Goal: Transaction & Acquisition: Book appointment/travel/reservation

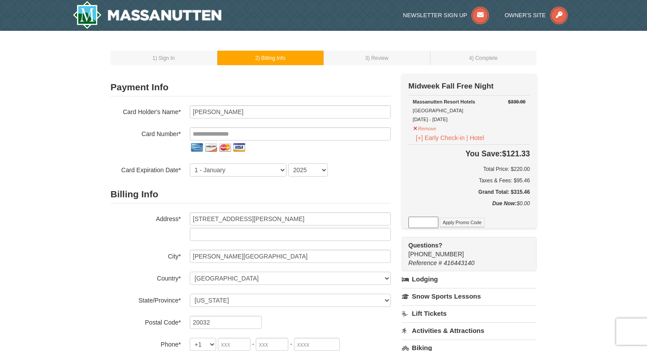
select select "DC"
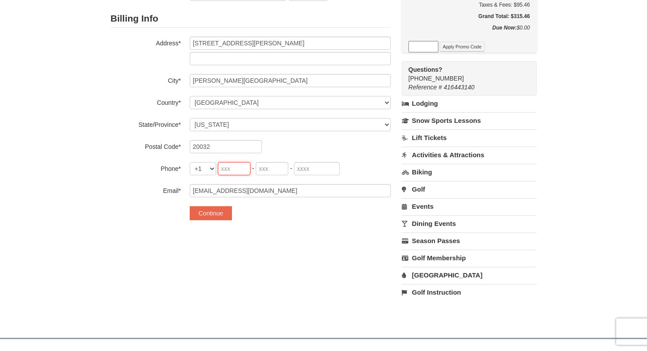
click at [220, 165] on input "tel" at bounding box center [234, 168] width 33 height 13
type input "402"
click at [266, 168] on input "tel" at bounding box center [272, 168] width 33 height 13
type input "699"
type input "5401"
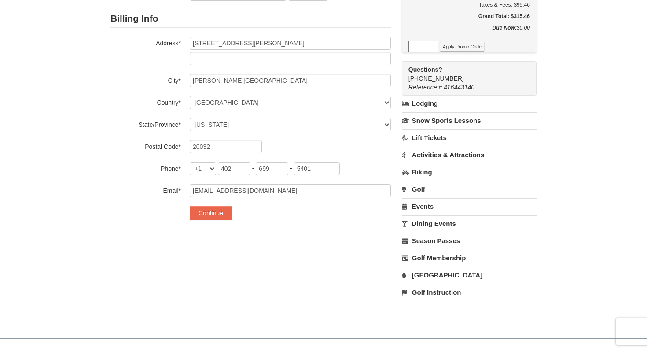
click at [25, 147] on div "1 ) Sign In 2 ) Billing Info 3 ) Review ) Complete ×" at bounding box center [323, 91] width 647 height 473
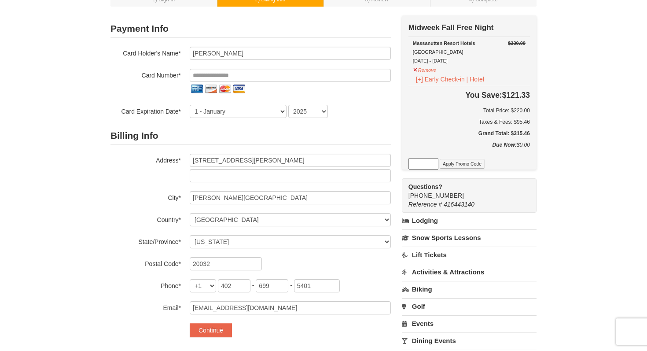
scroll to position [52, 0]
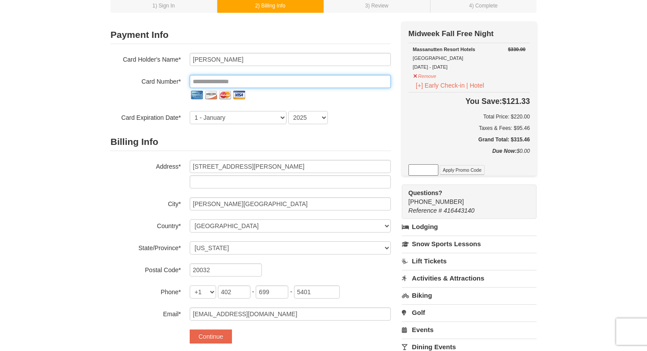
click at [221, 83] on input "tel" at bounding box center [290, 81] width 201 height 13
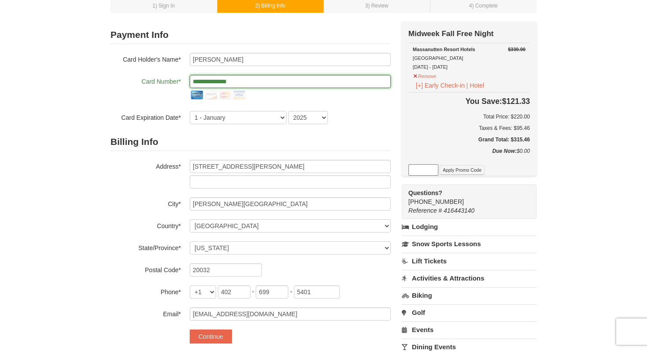
type input "**********"
click at [264, 102] on div "**********" at bounding box center [250, 88] width 280 height 71
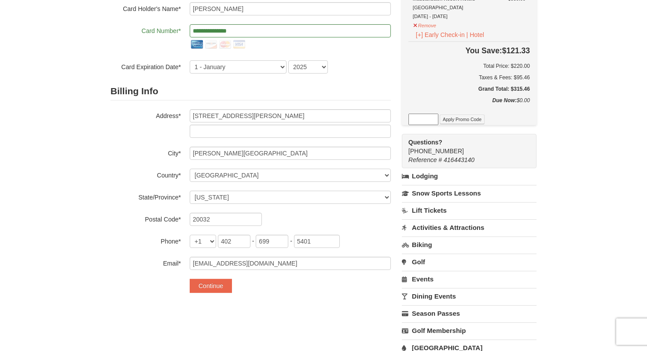
scroll to position [103, 0]
click at [309, 64] on select "2025 2026 2027 2028 2029 2030 2031 2032 2033 2034" at bounding box center [308, 67] width 40 height 13
select select "2028"
click at [288, 61] on select "2025 2026 2027 2028 2029 2030 2031 2032 2033 2034" at bounding box center [308, 67] width 40 height 13
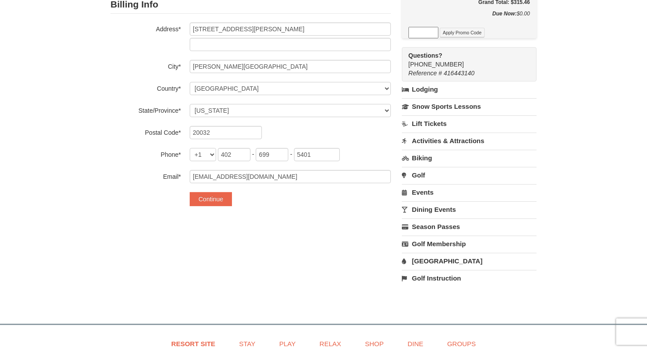
scroll to position [206, 0]
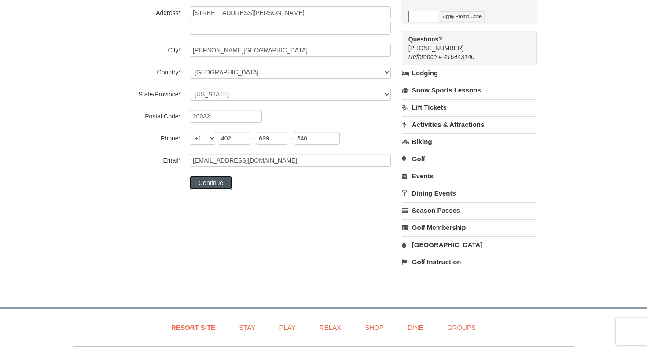
click at [220, 189] on button "Continue" at bounding box center [211, 183] width 42 height 14
click at [217, 183] on button "Continue" at bounding box center [211, 183] width 42 height 14
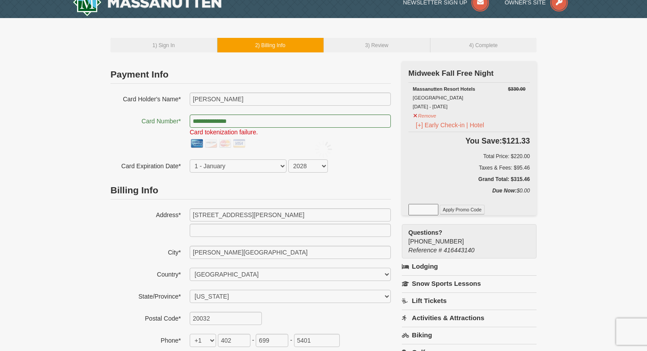
scroll to position [17, 0]
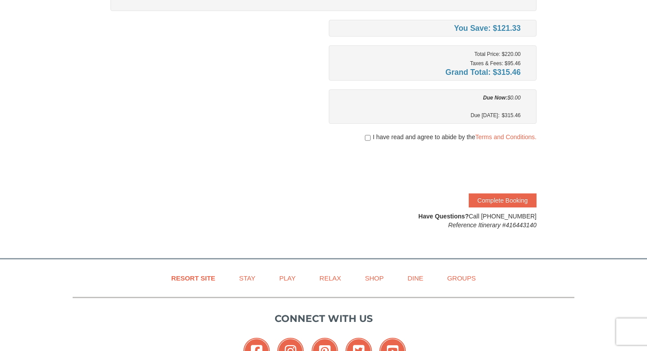
scroll to position [152, 0]
click at [365, 138] on input "checkbox" at bounding box center [368, 137] width 6 height 7
checkbox input "true"
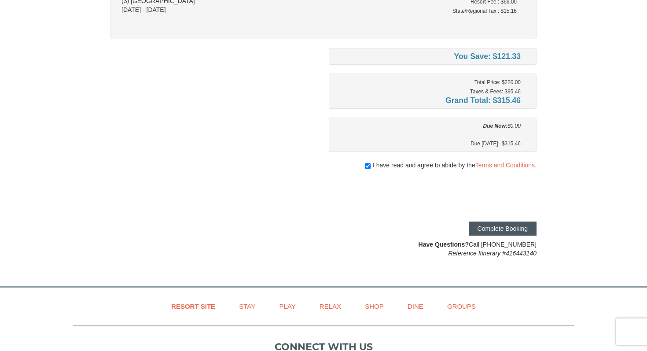
scroll to position [160, 0]
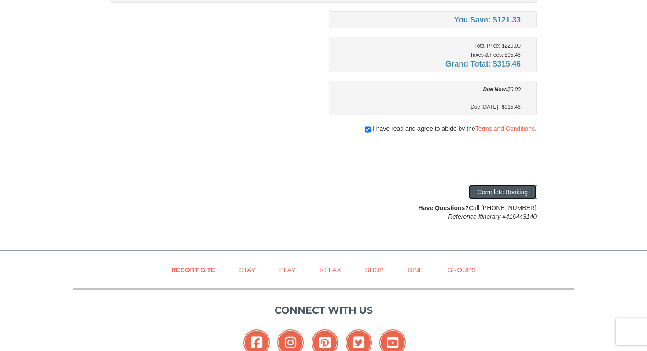
click at [507, 190] on button "Complete Booking" at bounding box center [503, 192] width 68 height 14
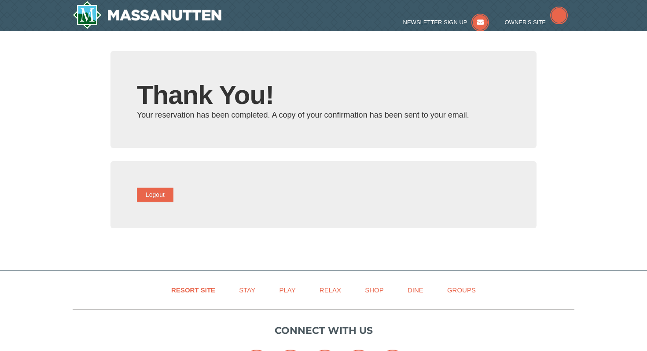
type input "[EMAIL_ADDRESS][DOMAIN_NAME]"
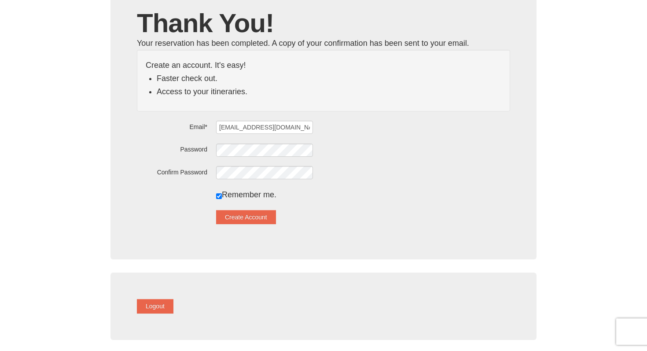
scroll to position [69, 0]
